Goal: Information Seeking & Learning: Stay updated

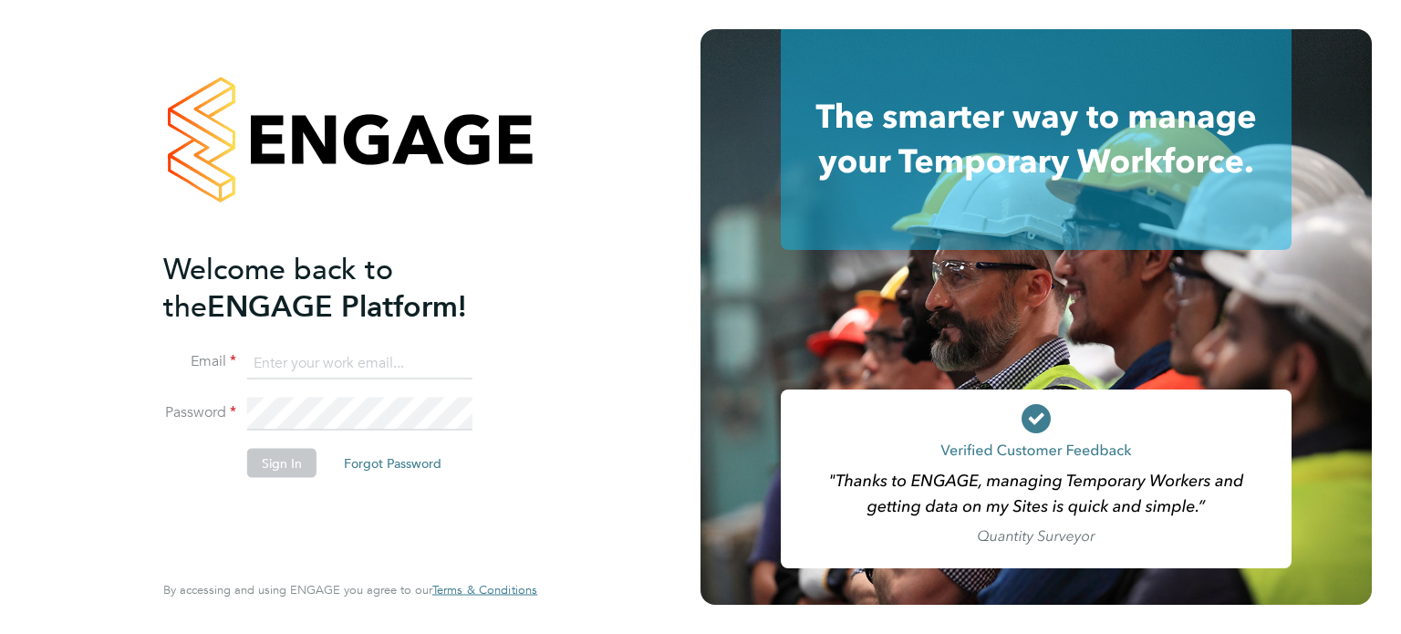
type input "steve.whibley@wates.co.uk"
click at [288, 510] on div "Welcome back to the ENGAGE Platform! Email steve.whibley@wates.co.uk Password S…" at bounding box center [341, 408] width 356 height 317
click at [289, 463] on button "Sign In" at bounding box center [281, 462] width 69 height 29
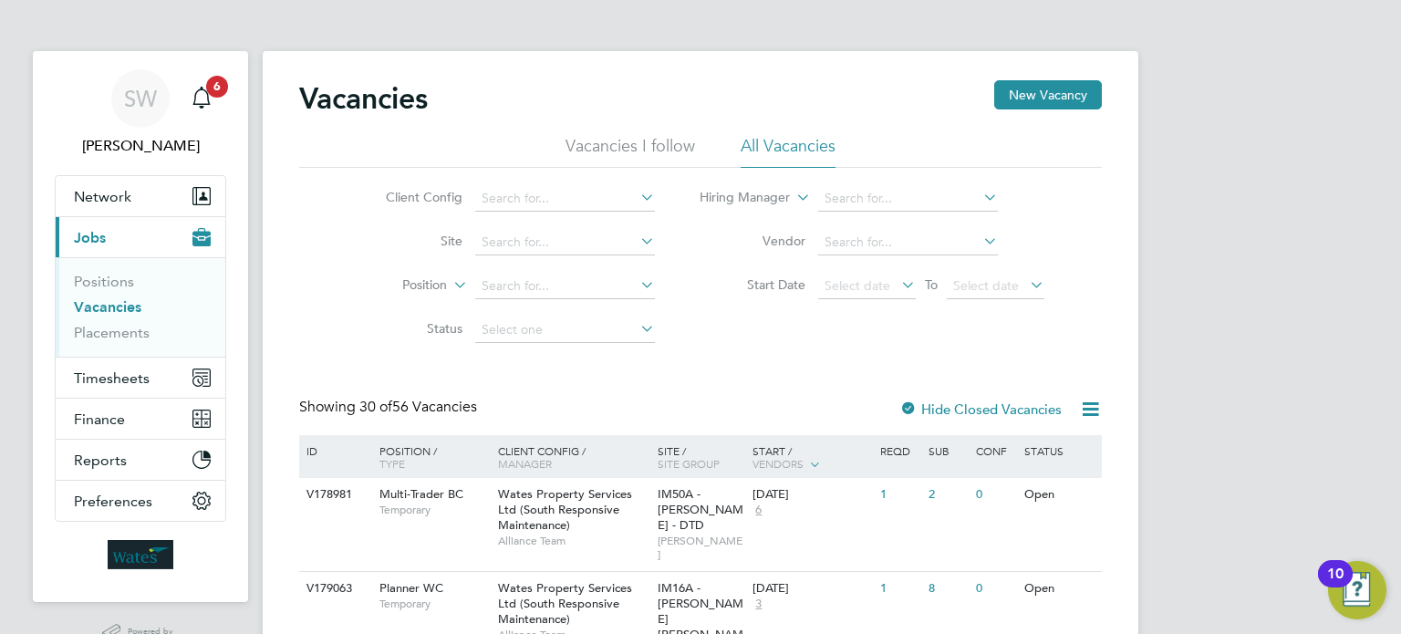
click at [336, 304] on li "Position" at bounding box center [506, 287] width 343 height 44
click at [212, 94] on span "6" at bounding box center [217, 87] width 22 height 22
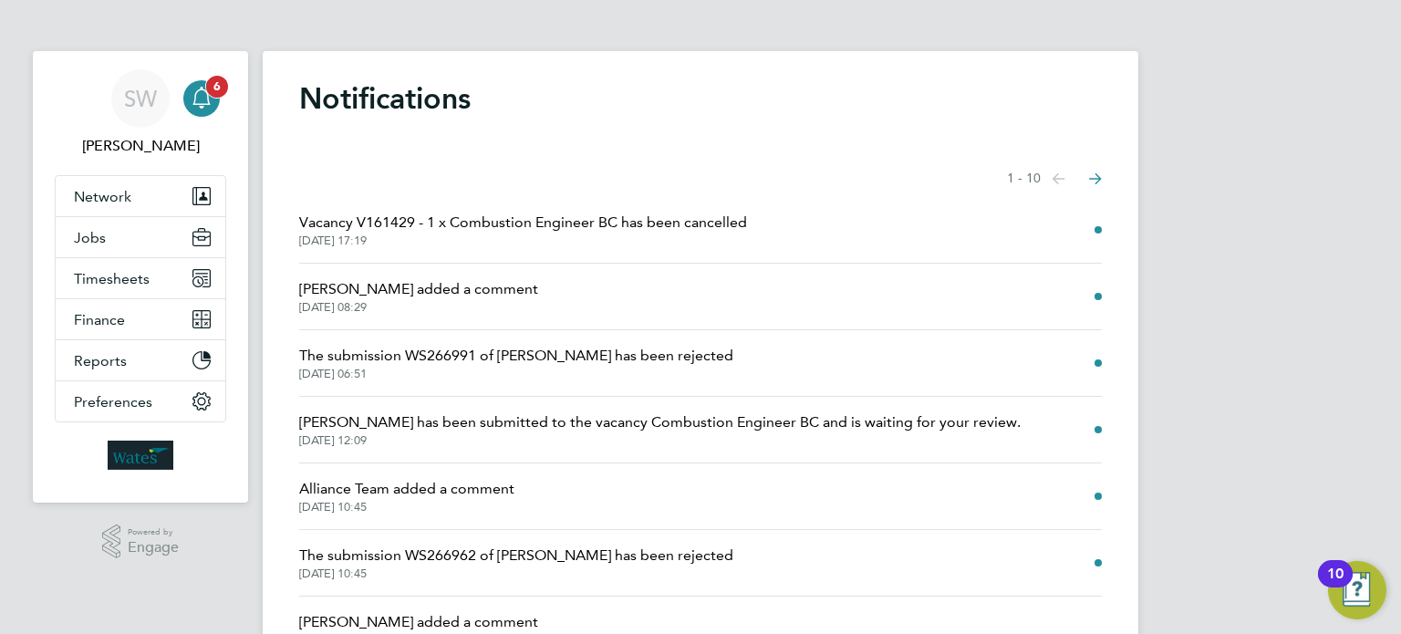
click at [212, 94] on span "6" at bounding box center [217, 87] width 22 height 22
click at [110, 231] on button "Jobs" at bounding box center [141, 237] width 170 height 40
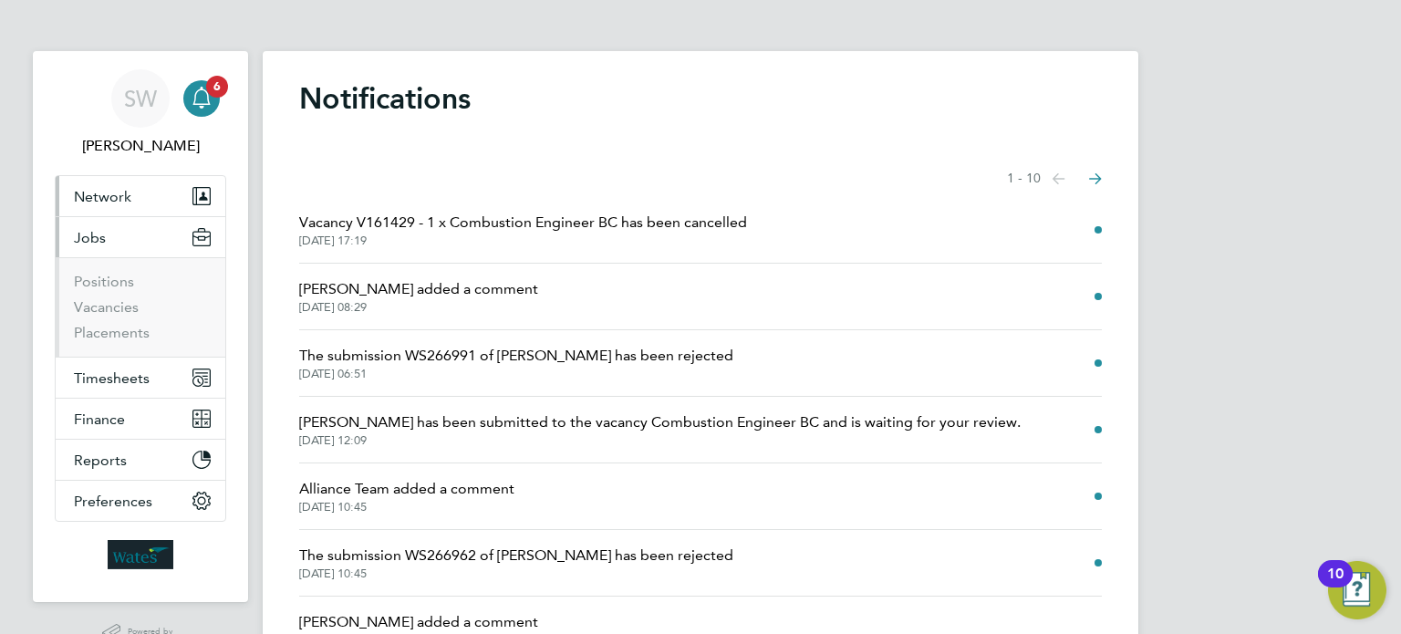
click at [117, 198] on span "Network" at bounding box center [102, 196] width 57 height 17
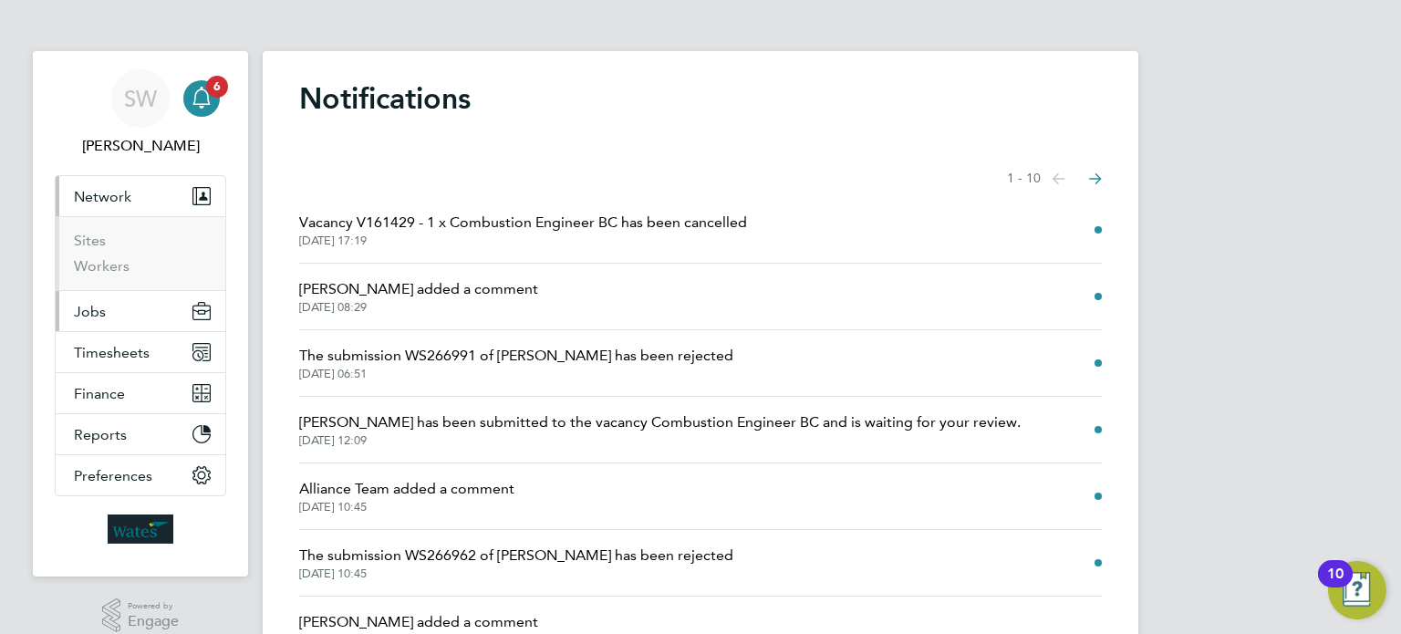
click at [98, 305] on span "Jobs" at bounding box center [90, 311] width 32 height 17
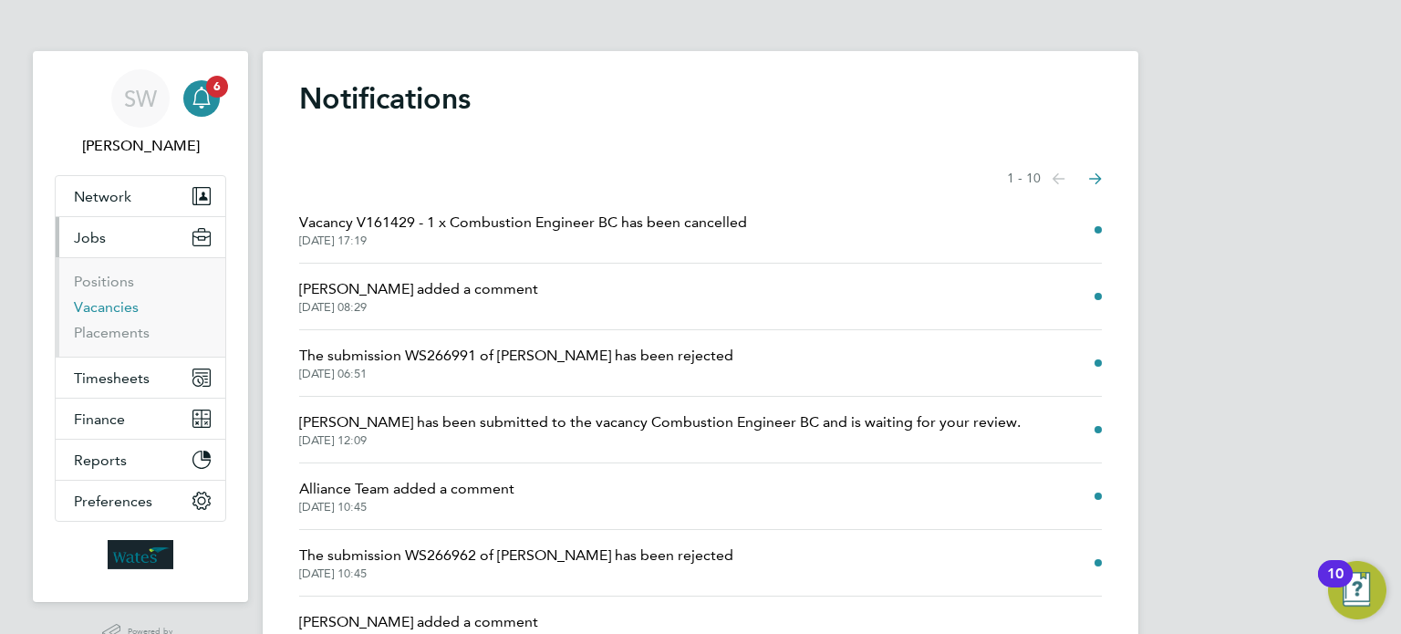
click at [109, 307] on link "Vacancies" at bounding box center [106, 306] width 65 height 17
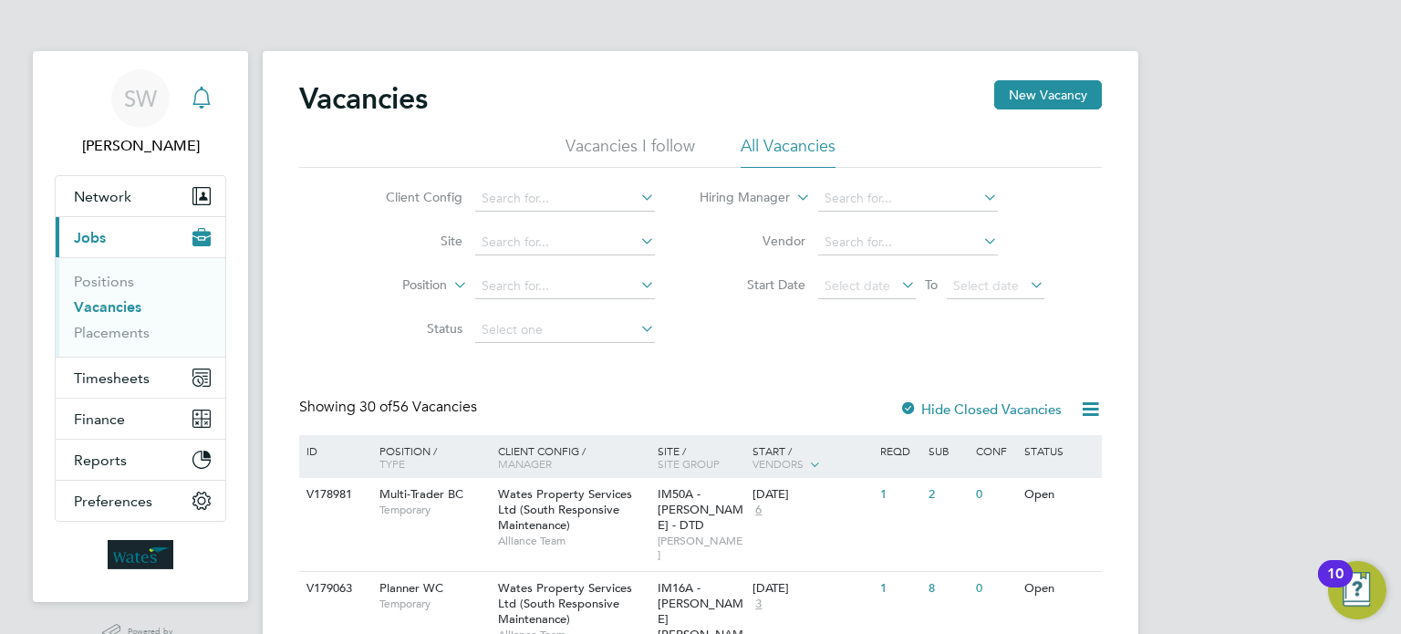
click at [201, 100] on icon "Main navigation" at bounding box center [202, 98] width 22 height 22
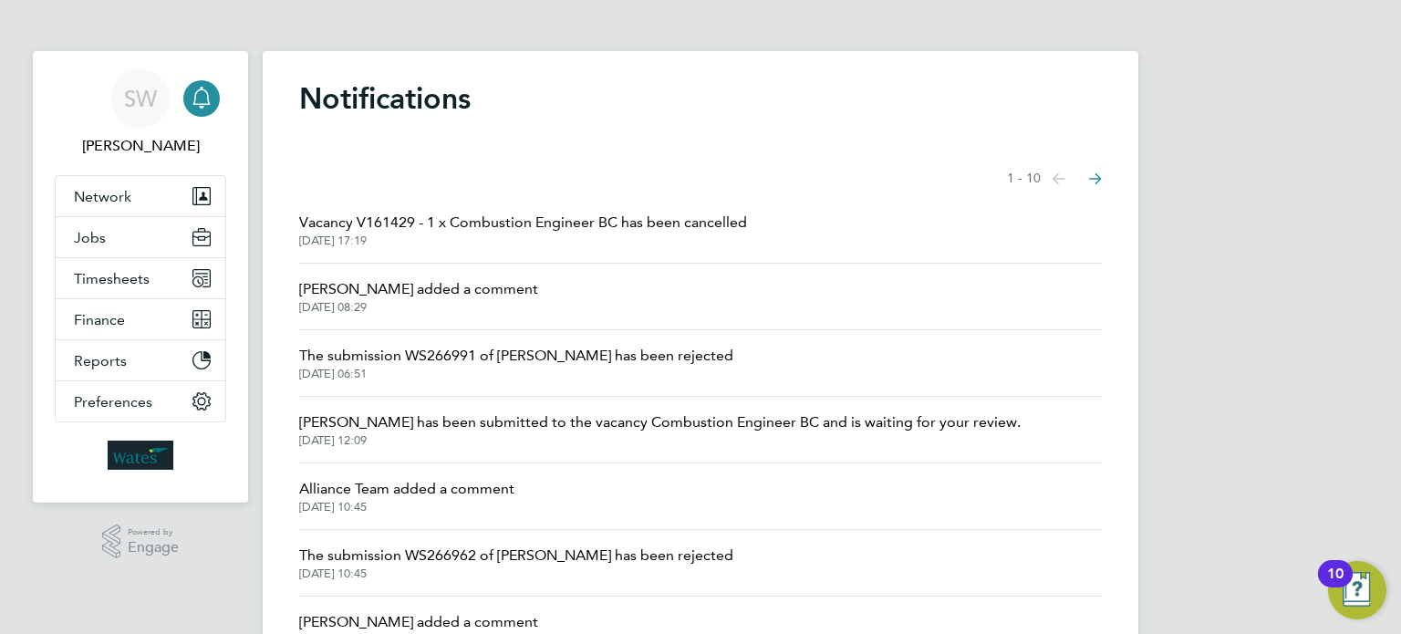
click at [202, 97] on icon "Main navigation" at bounding box center [202, 98] width 22 height 22
